Goal: Obtain resource: Download file/media

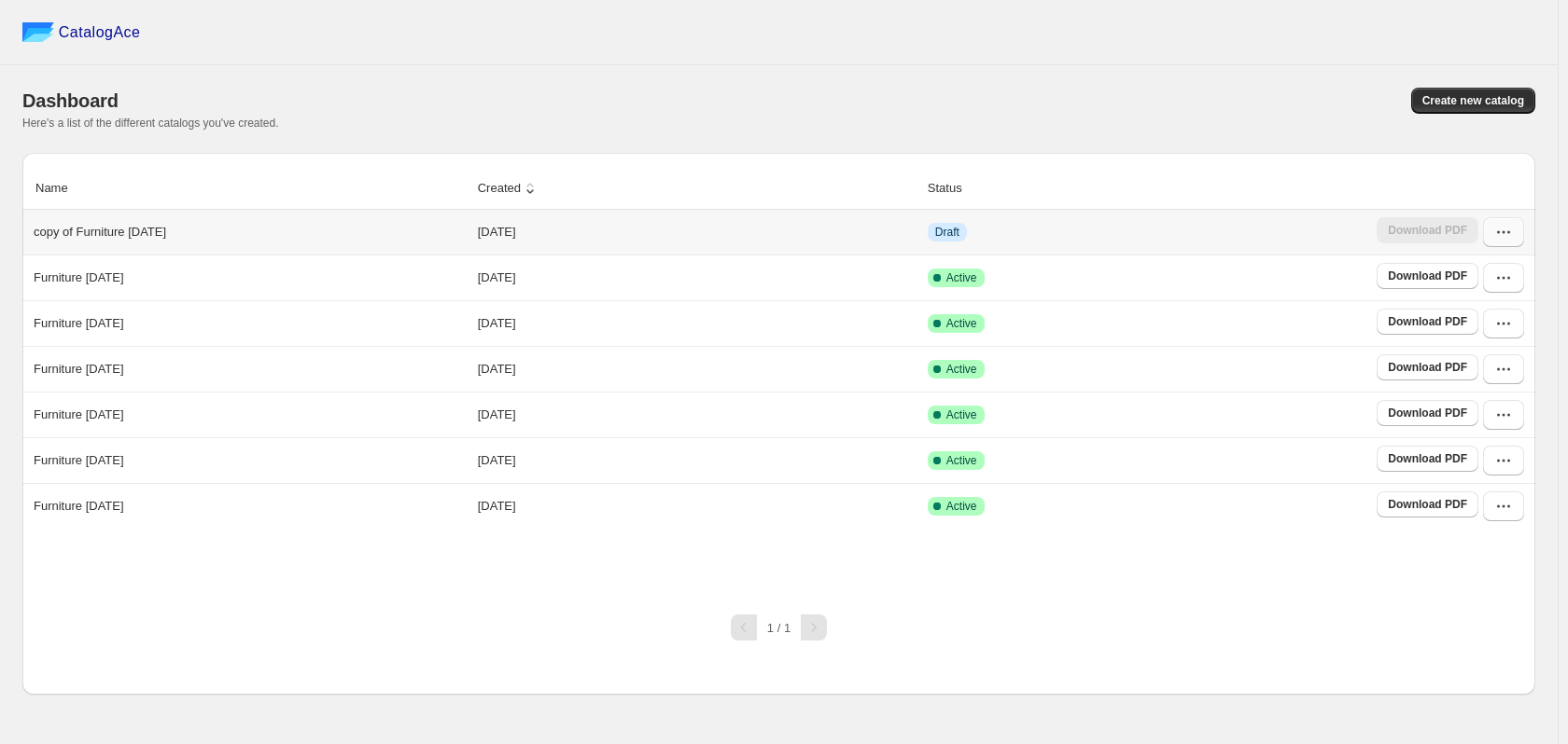
click at [1507, 226] on icon "button" at bounding box center [1504, 233] width 19 height 19
click at [1500, 385] on button "Edit" at bounding box center [1501, 400] width 106 height 30
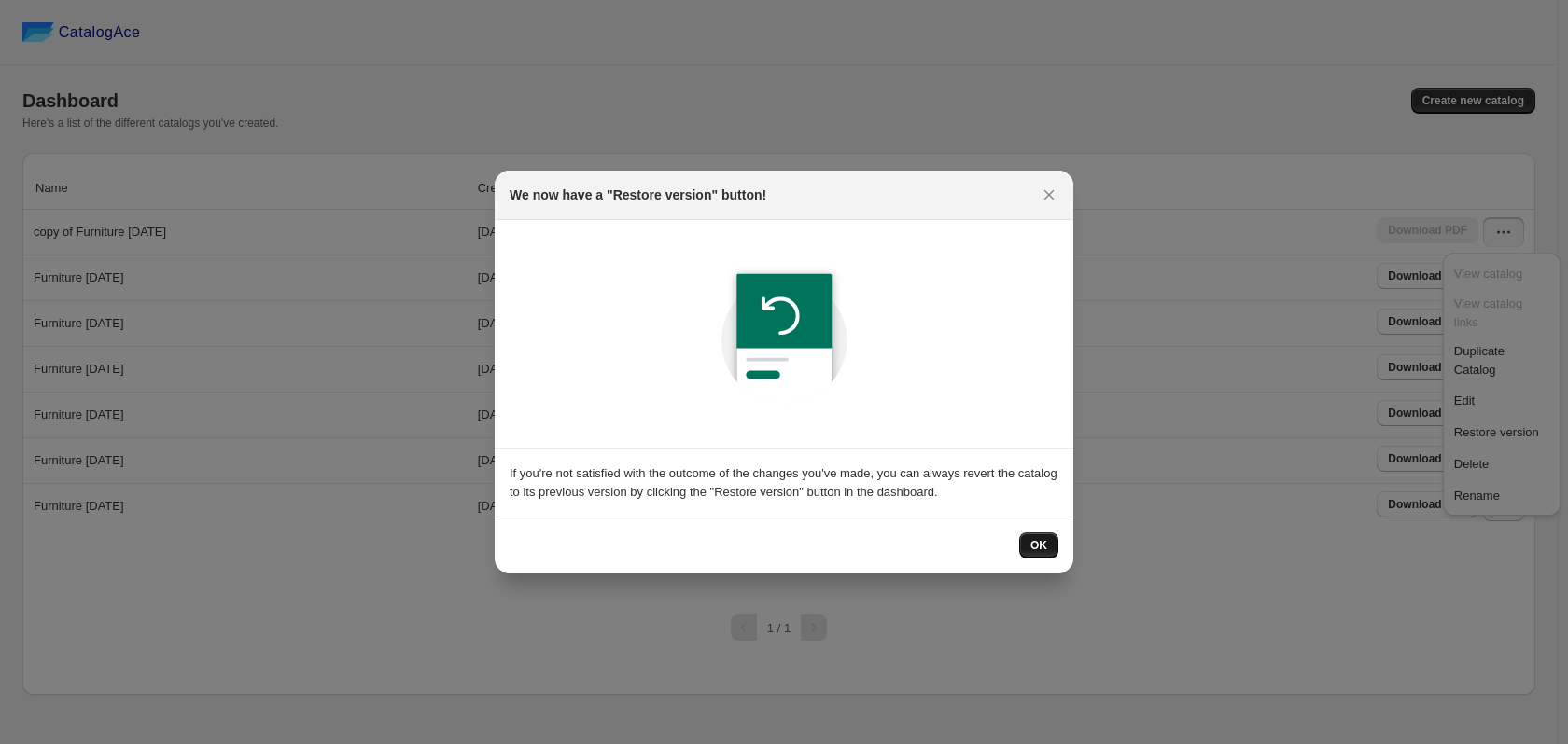
click at [1034, 544] on span "OK" at bounding box center [1039, 546] width 17 height 15
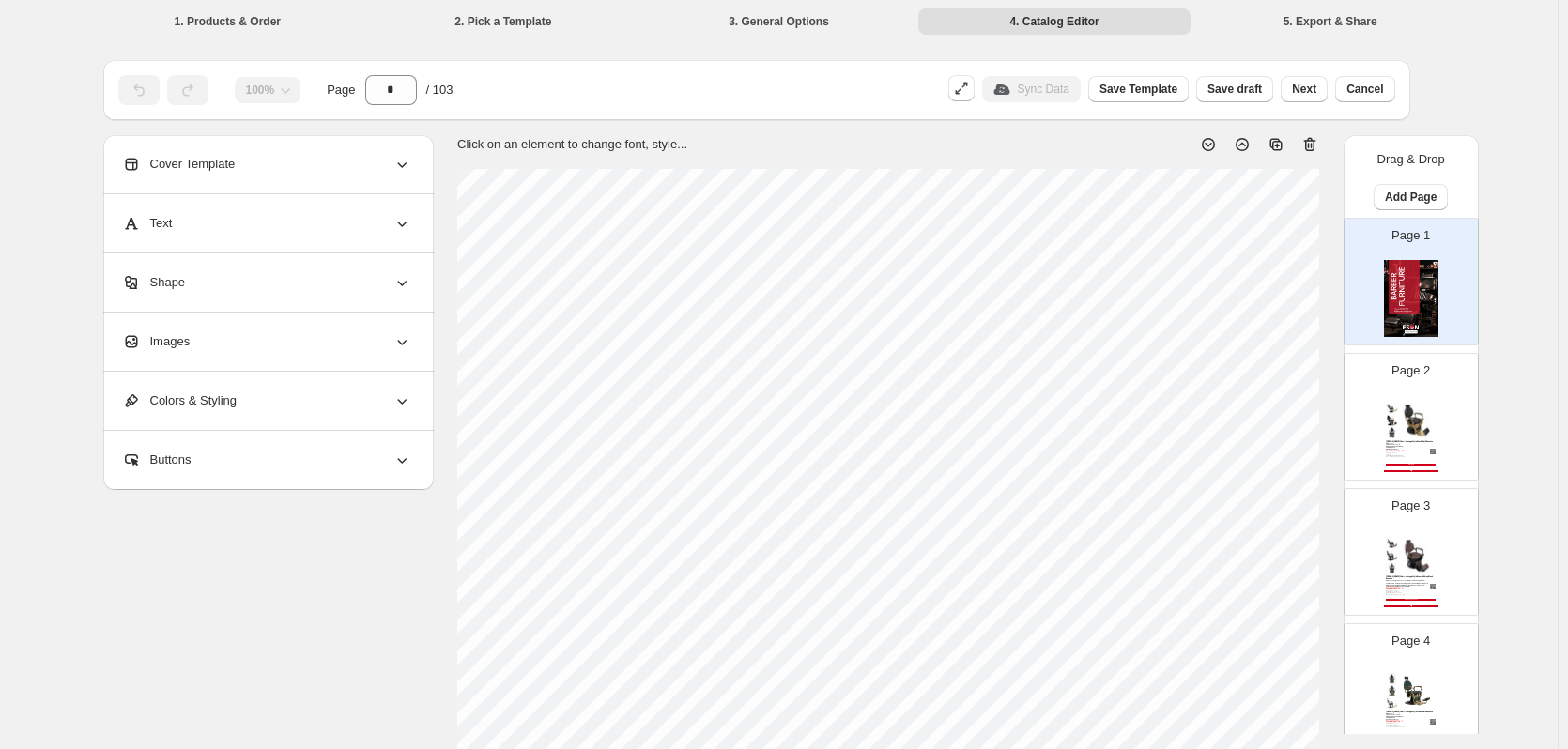
scroll to position [8410, 0]
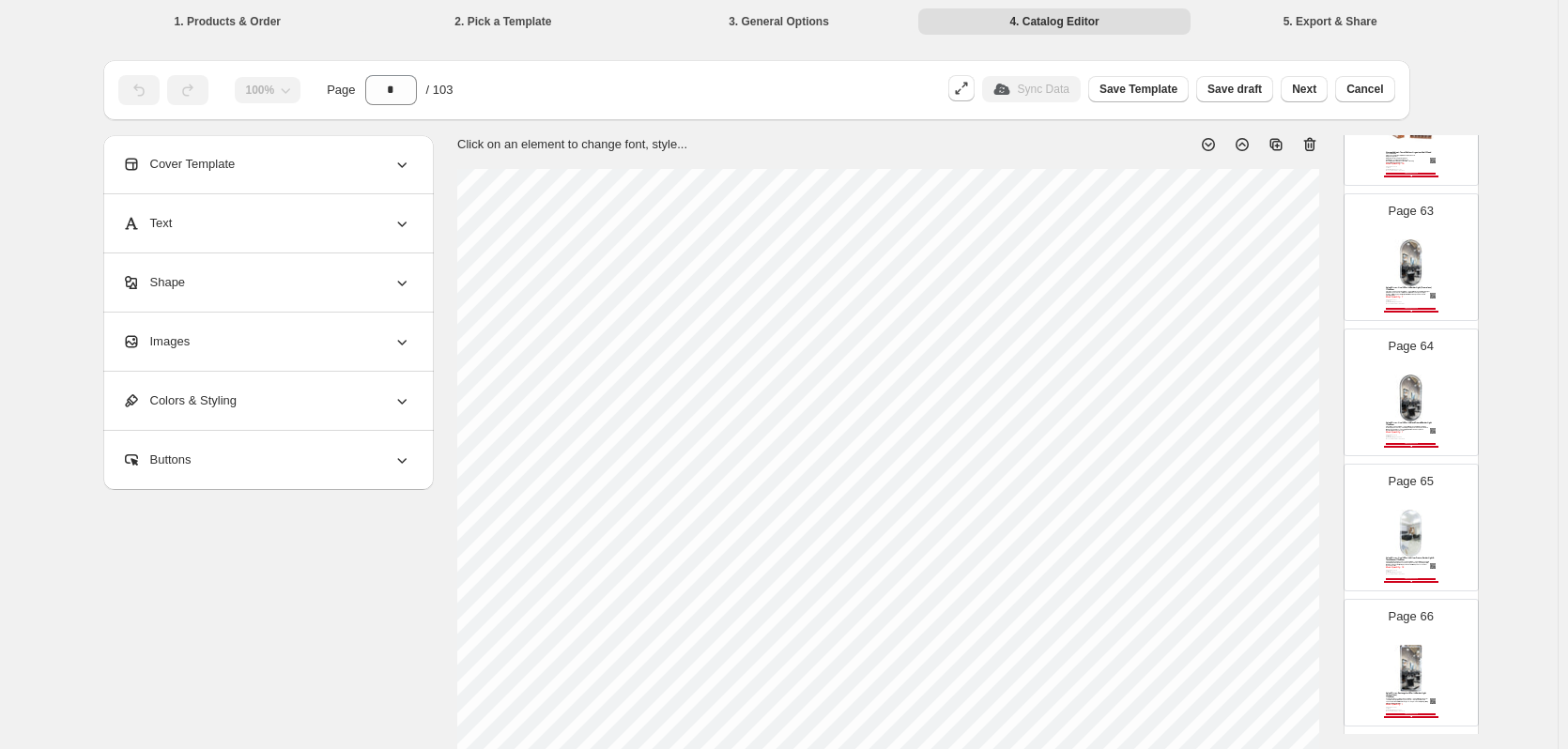
click at [1403, 414] on img at bounding box center [1411, 397] width 50 height 46
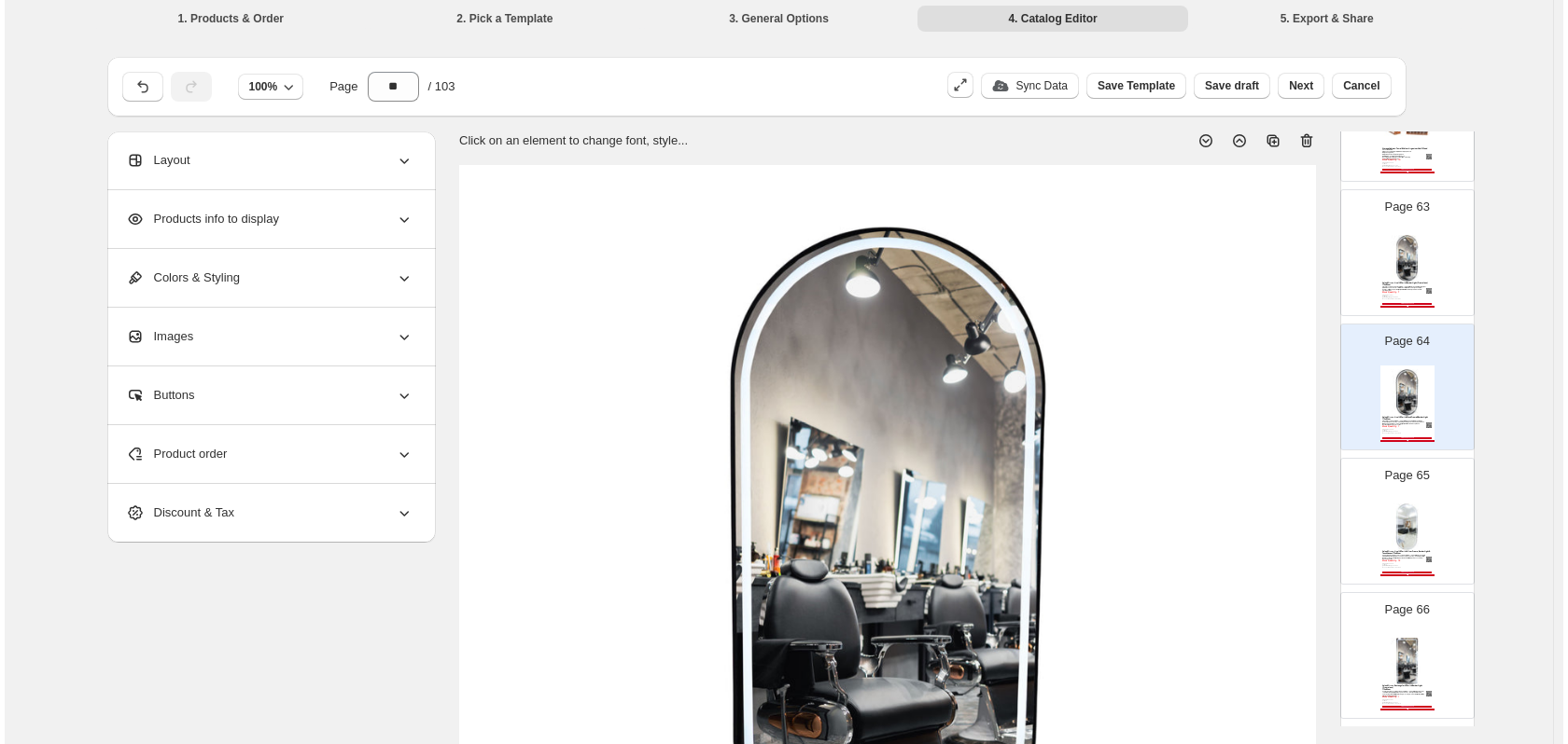
scroll to position [0, 0]
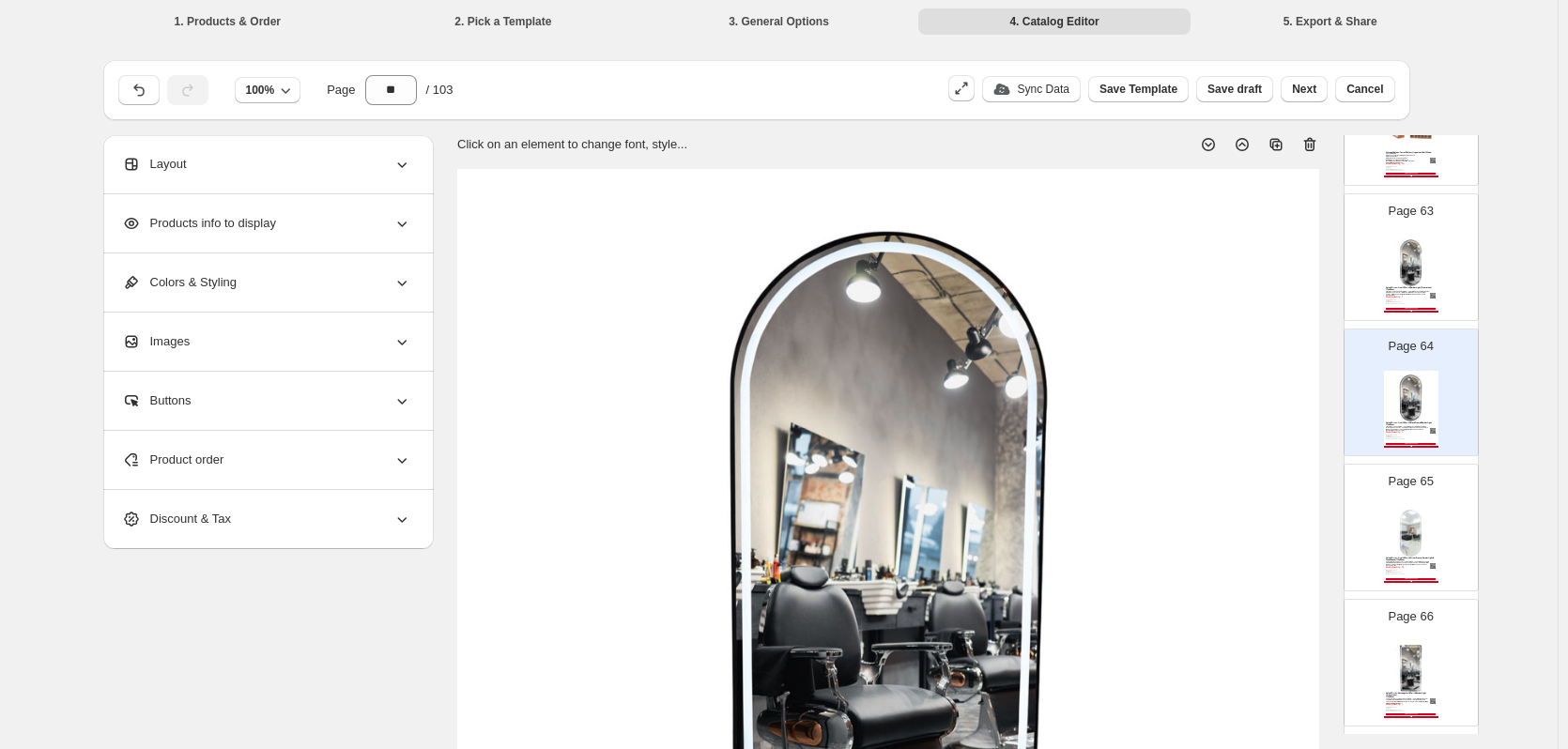
click at [1309, 150] on icon at bounding box center [1310, 145] width 19 height 19
type input "**"
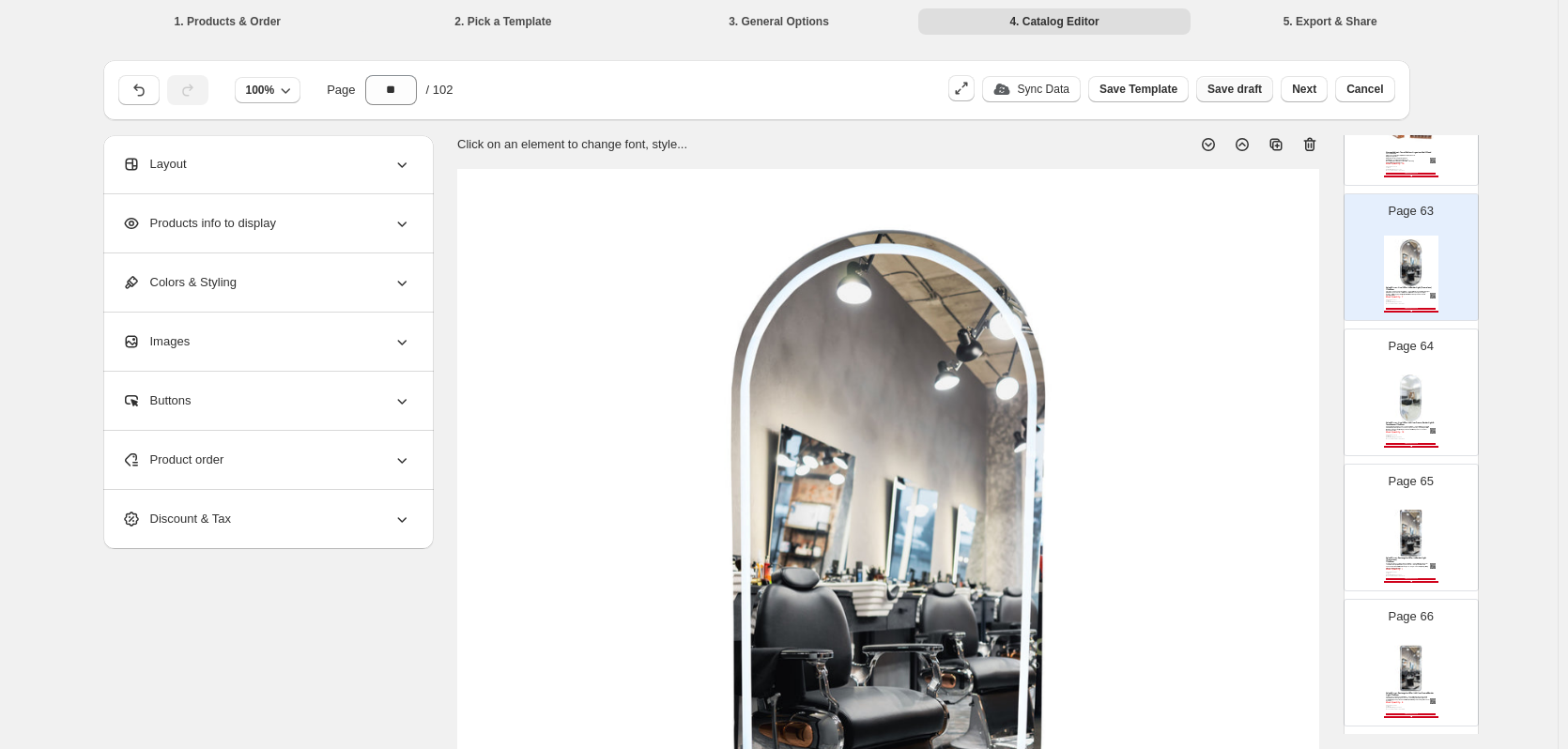
click at [1250, 92] on span "Save draft" at bounding box center [1234, 89] width 54 height 15
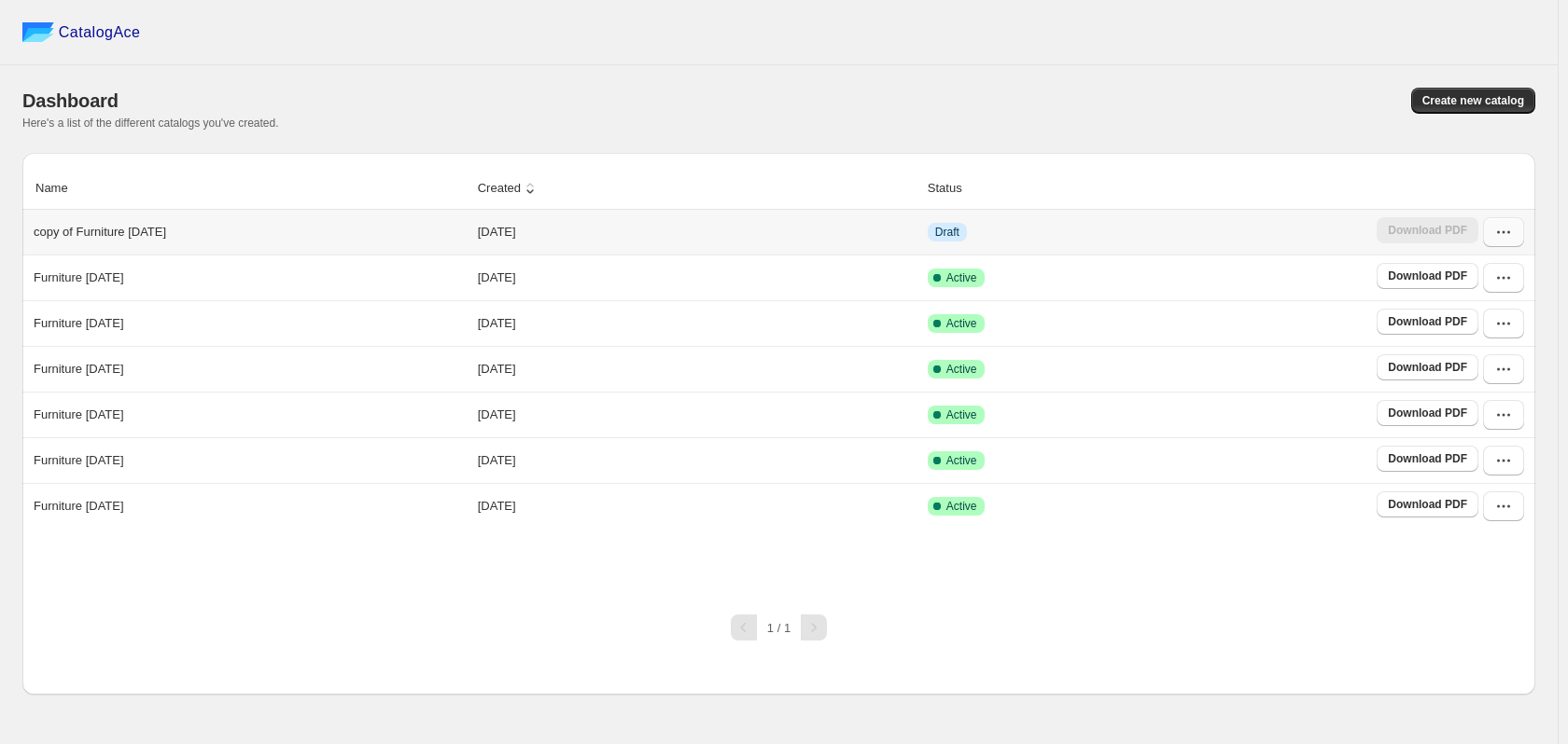
click at [1511, 232] on icon "button" at bounding box center [1504, 233] width 19 height 19
click at [1478, 385] on button "Edit" at bounding box center [1501, 400] width 106 height 30
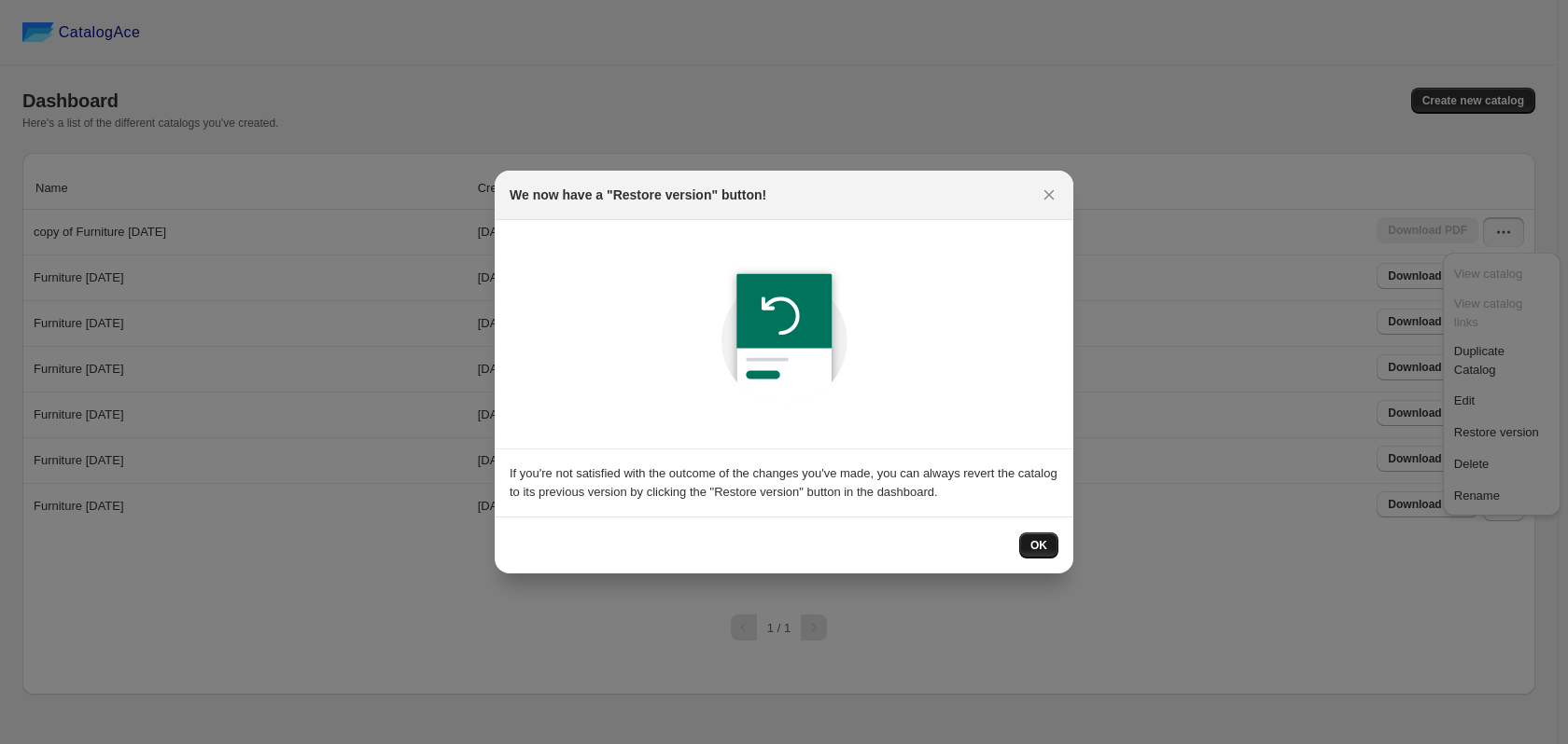
click at [1034, 542] on span "OK" at bounding box center [1039, 546] width 17 height 15
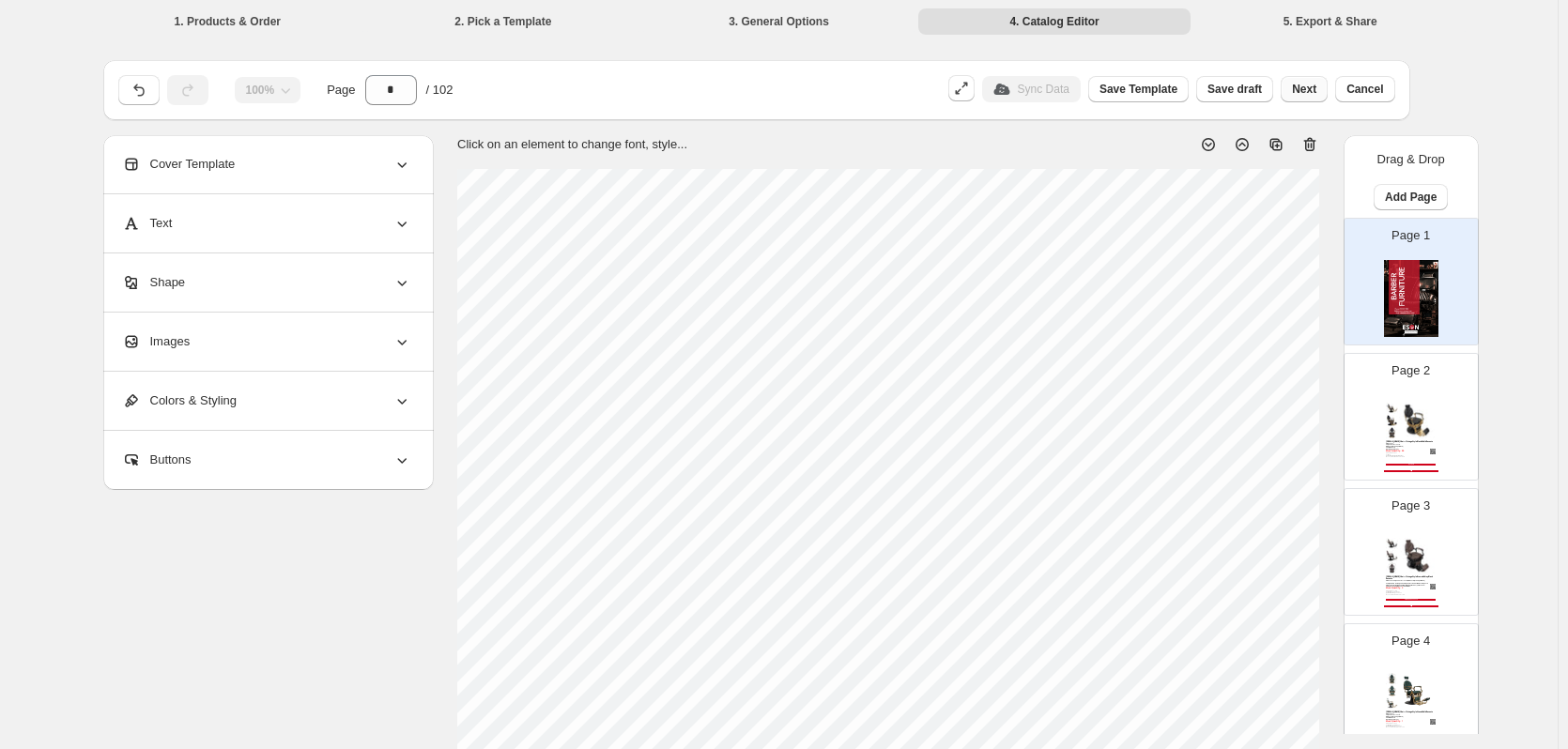
click at [1312, 87] on span "Next" at bounding box center [1304, 89] width 25 height 15
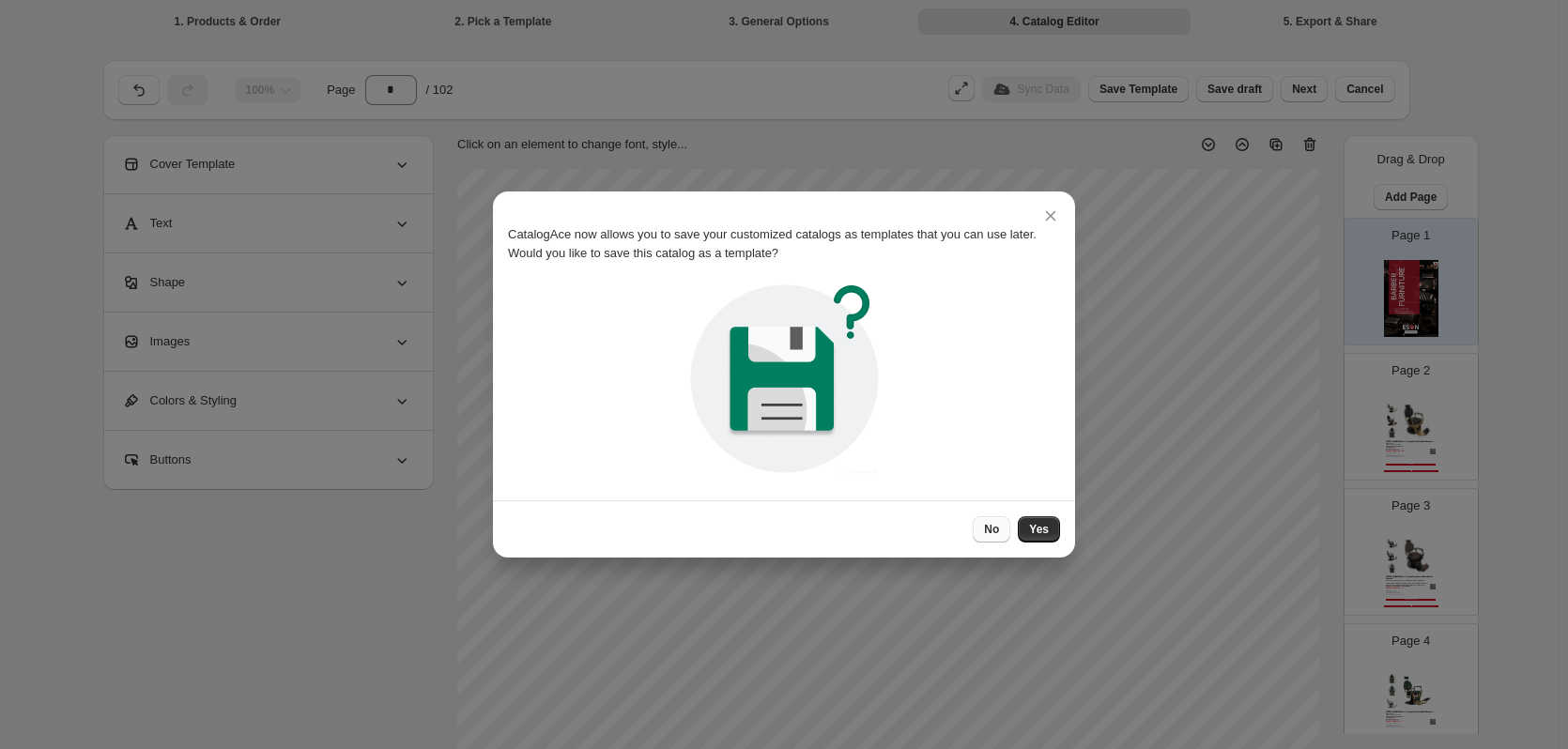
click at [999, 524] on span "No" at bounding box center [992, 530] width 15 height 15
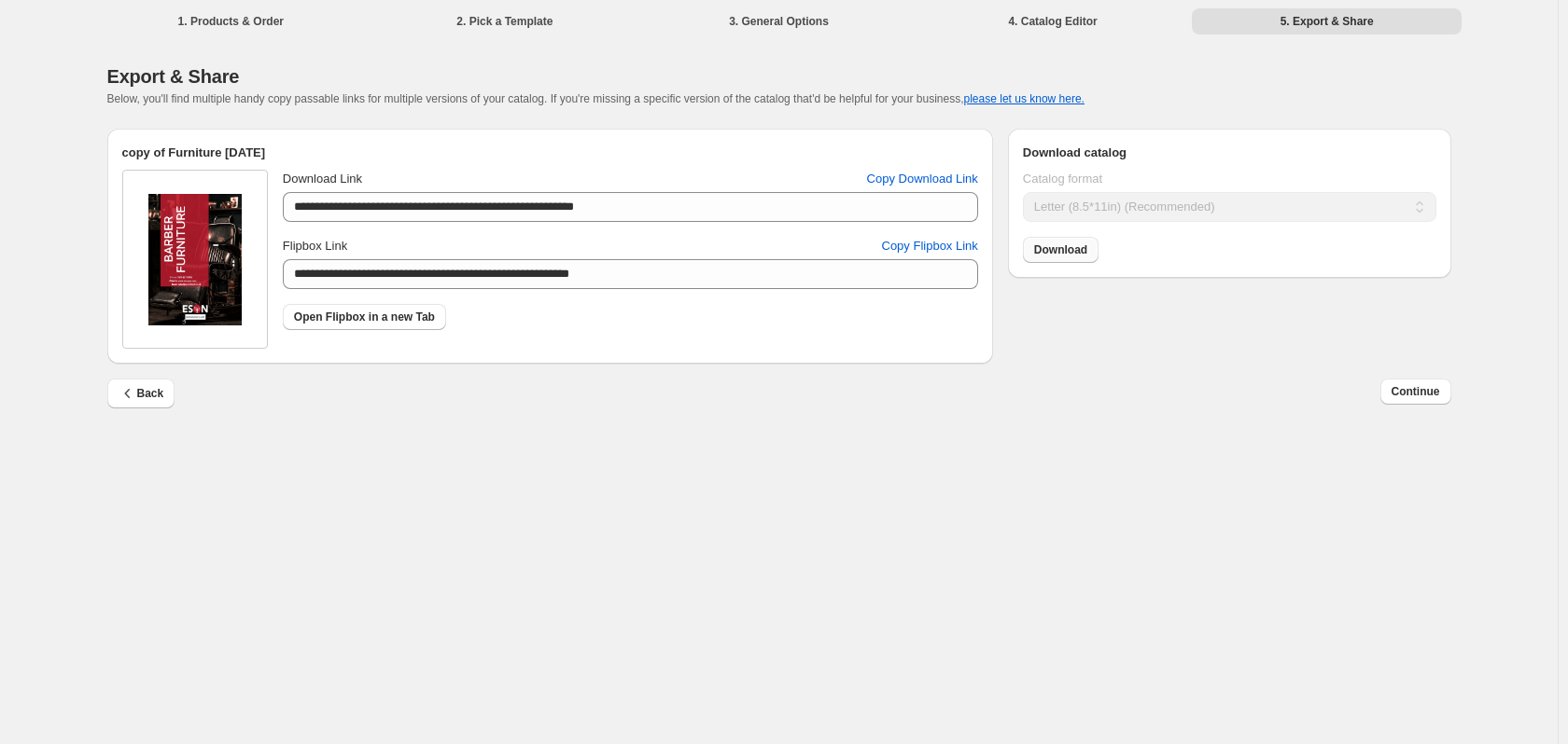
click at [1079, 257] on span "Download" at bounding box center [1061, 251] width 53 height 15
